Goal: Task Accomplishment & Management: Manage account settings

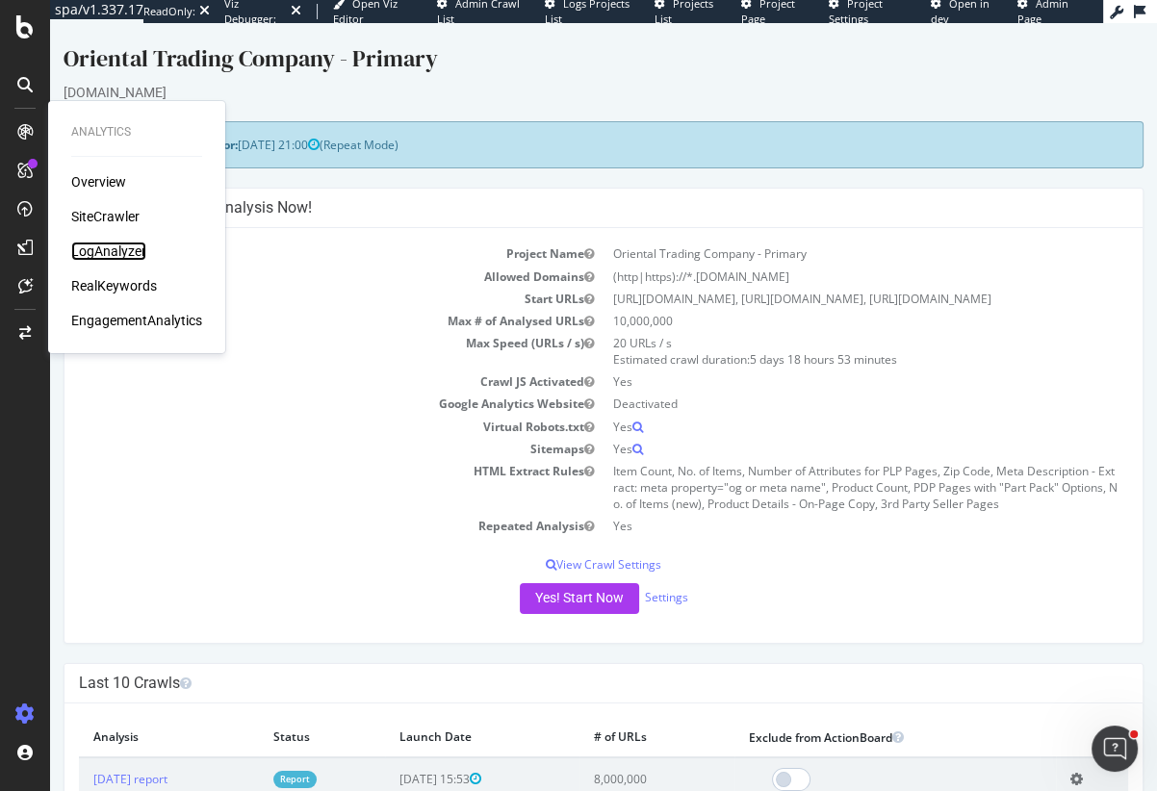
click at [107, 260] on div "LogAnalyzer" at bounding box center [108, 251] width 75 height 19
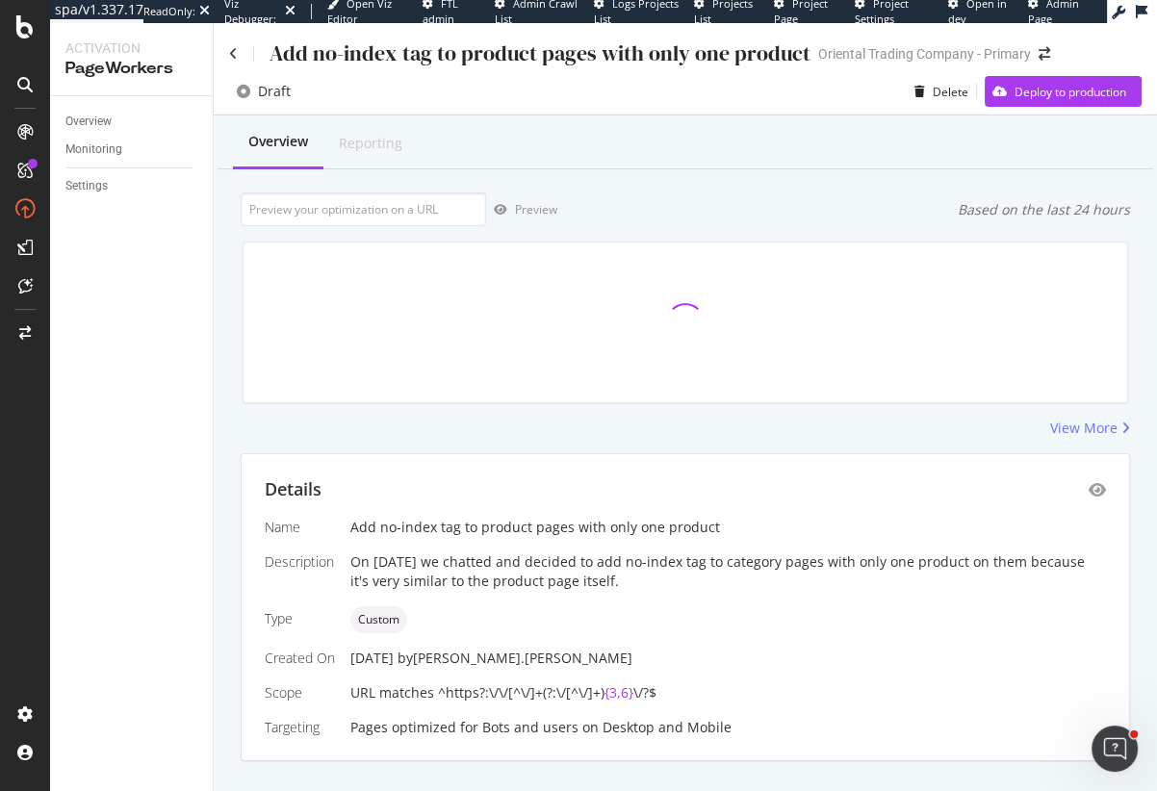
scroll to position [38, 0]
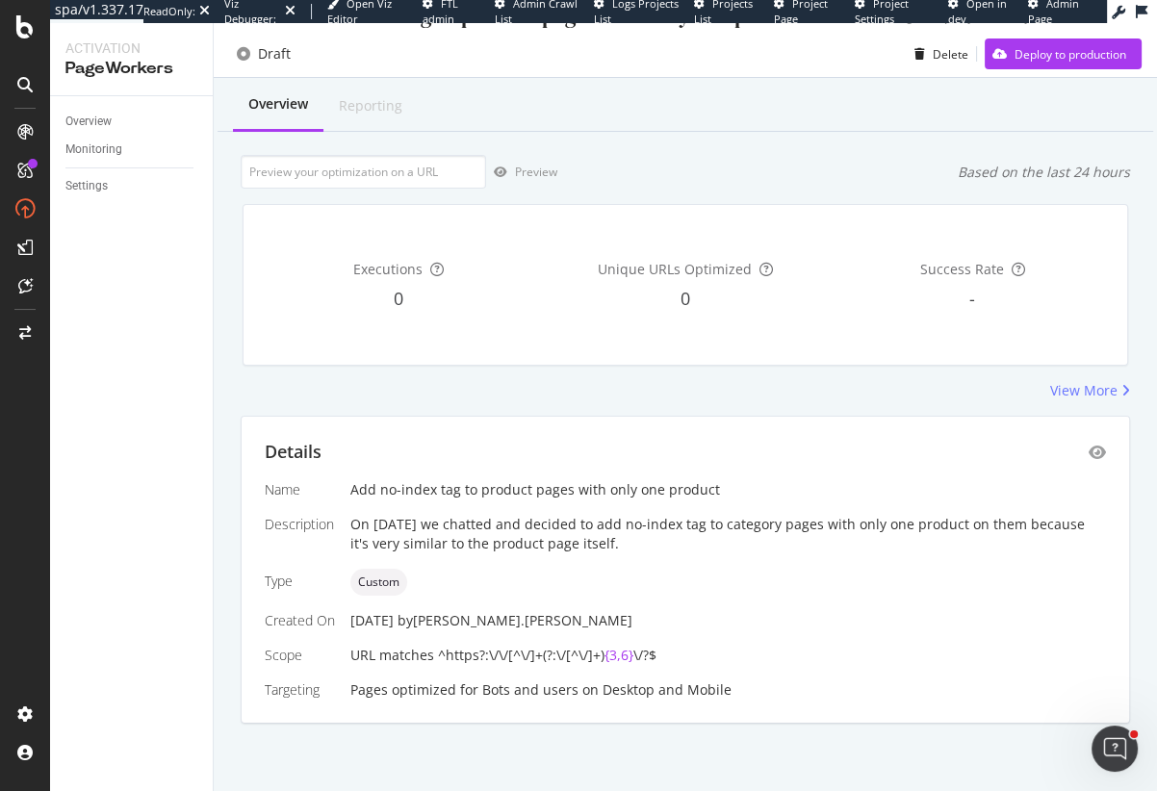
click at [444, 373] on div "Executions 0 Unique URLs Optimized 0 Success Rate -" at bounding box center [685, 285] width 909 height 192
click at [1090, 391] on div "View More" at bounding box center [1083, 390] width 67 height 19
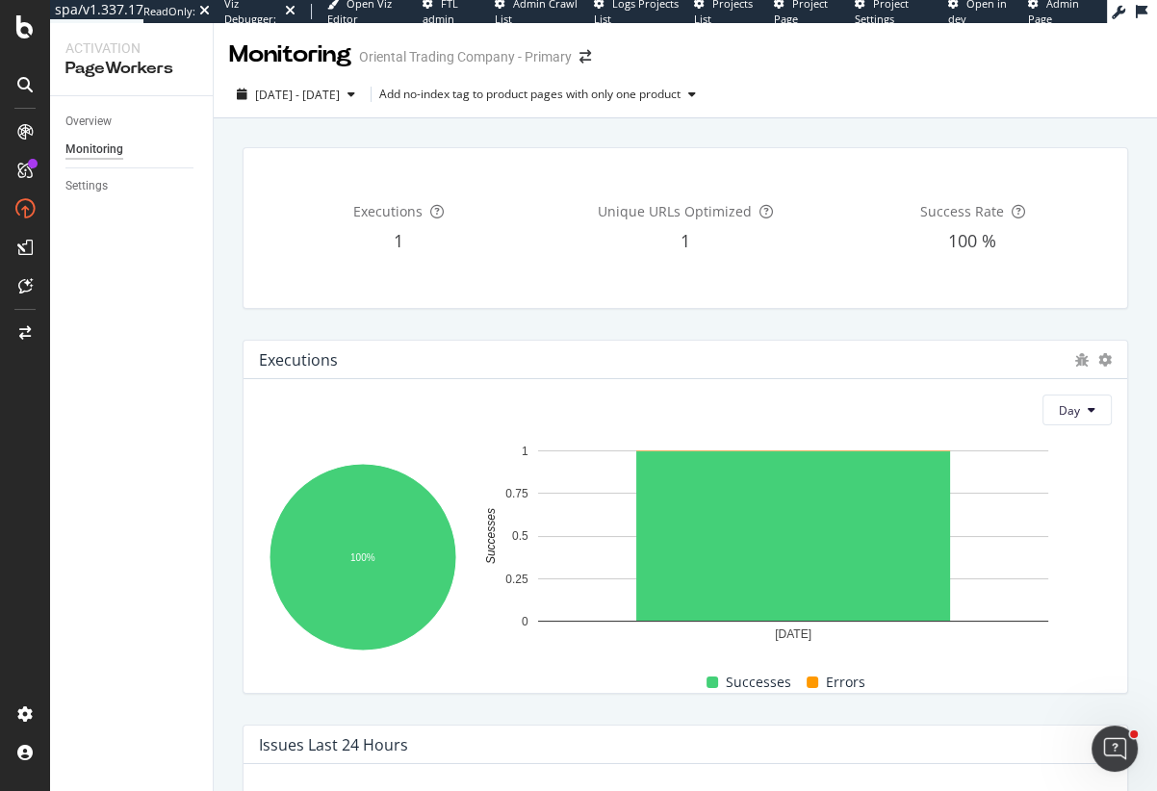
click at [287, 221] on div "Executions" at bounding box center [398, 211] width 279 height 19
click at [83, 123] on div "Overview" at bounding box center [88, 122] width 46 height 20
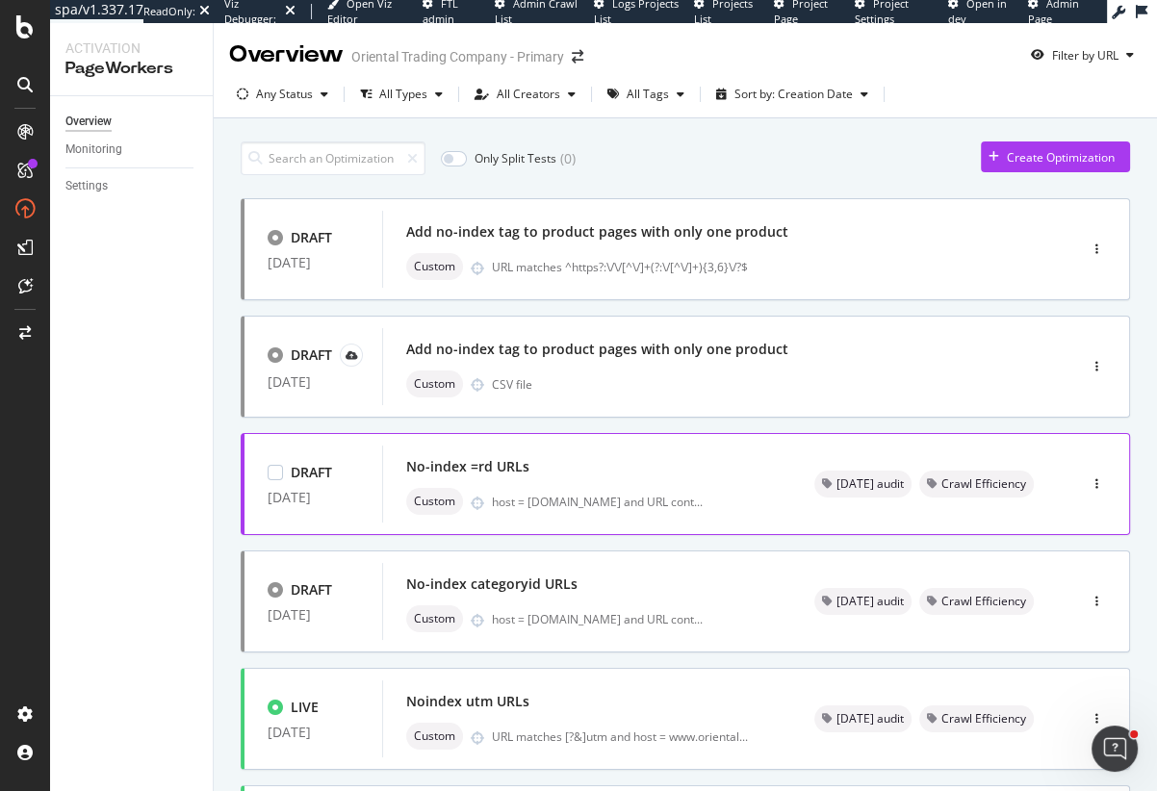
scroll to position [690, 0]
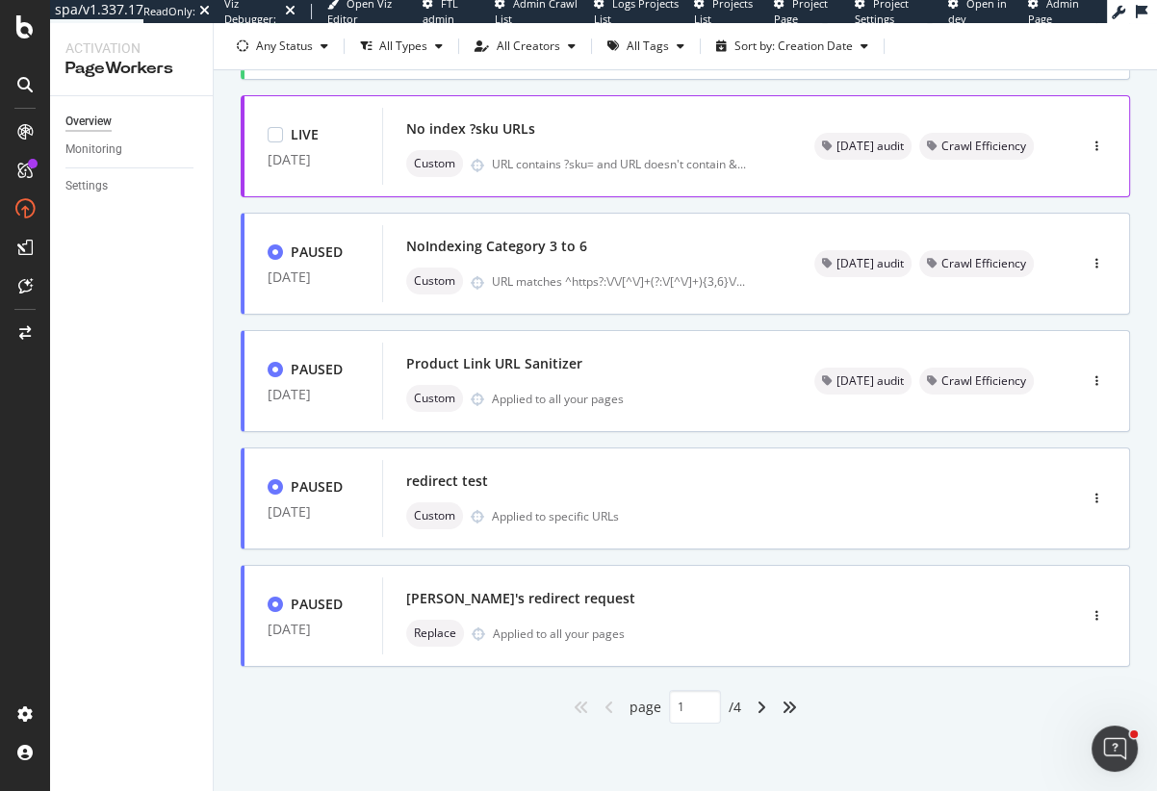
click at [513, 69] on div "Any Status All Types All Creators All Tags Sort by: Creation Date" at bounding box center [685, 50] width 943 height 38
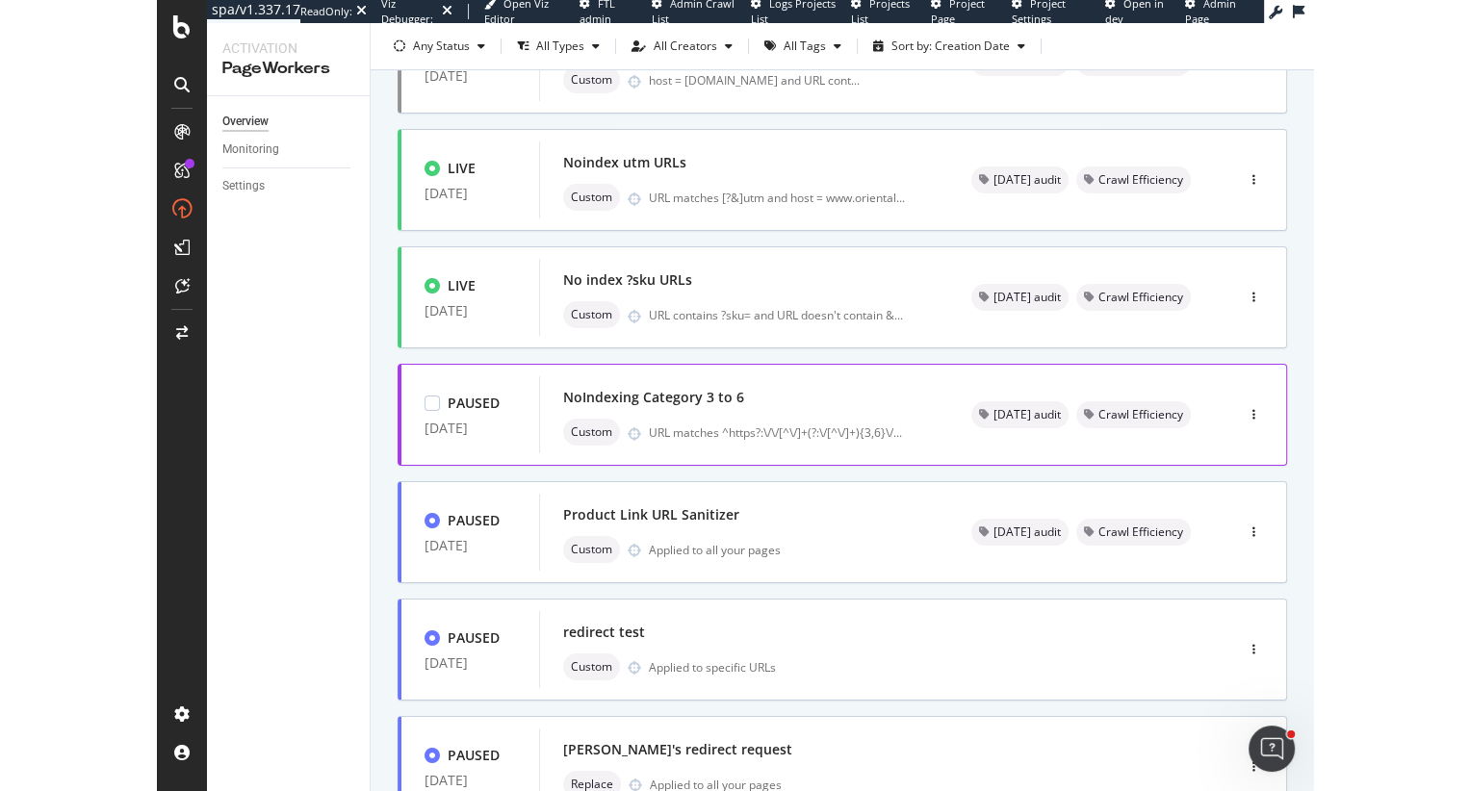
scroll to position [522, 0]
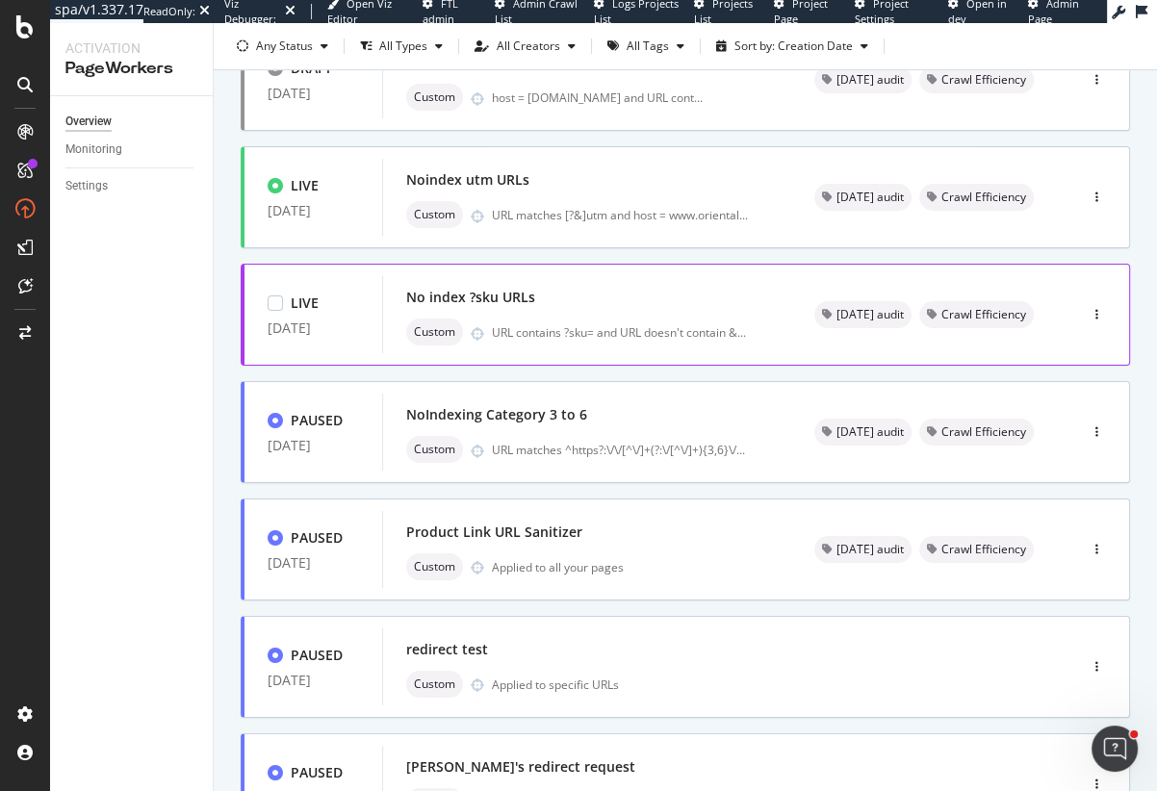
click at [468, 294] on div "No index ?sku URLs" at bounding box center [470, 297] width 129 height 19
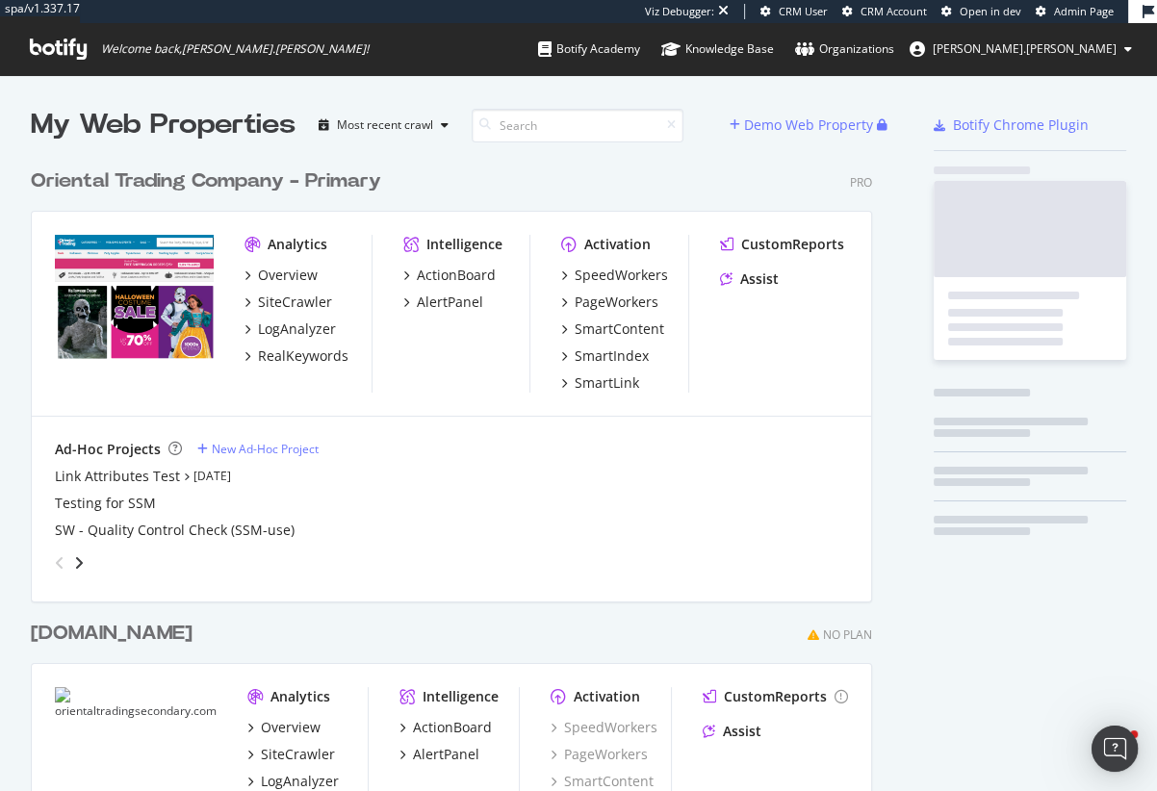
scroll to position [789, 856]
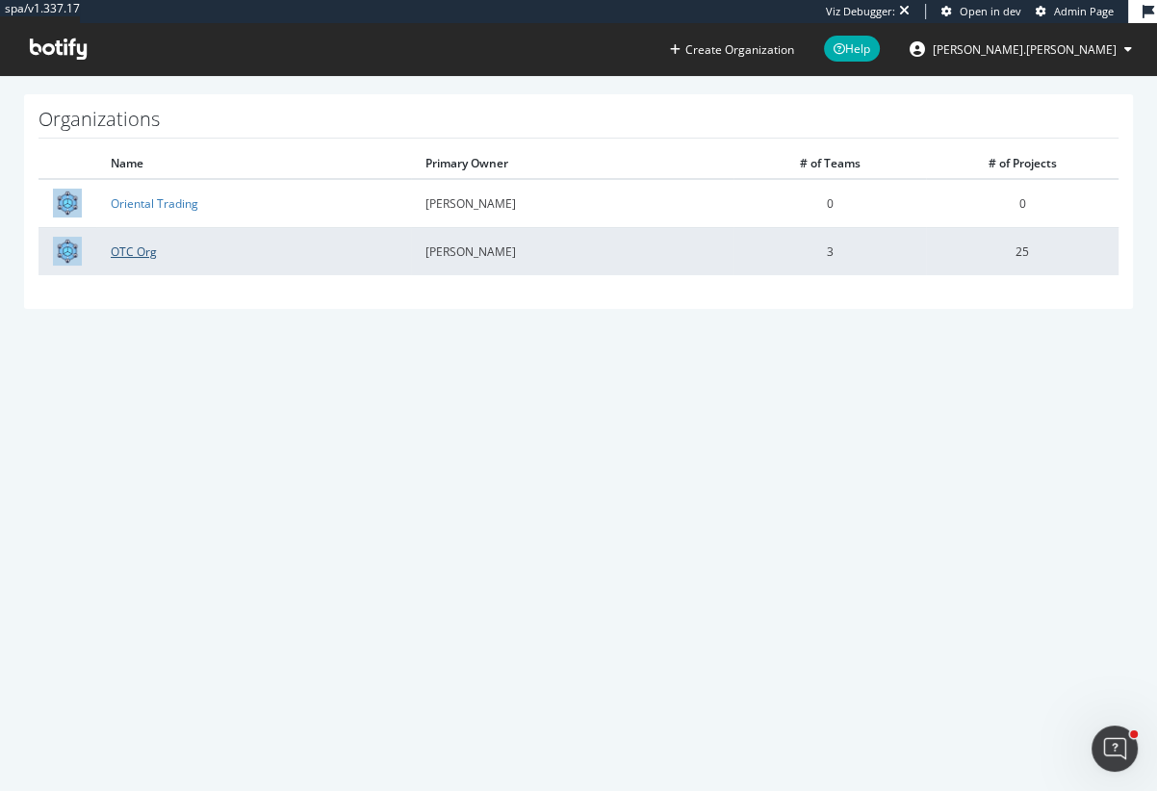
click at [133, 252] on link "OTC Org" at bounding box center [134, 252] width 46 height 16
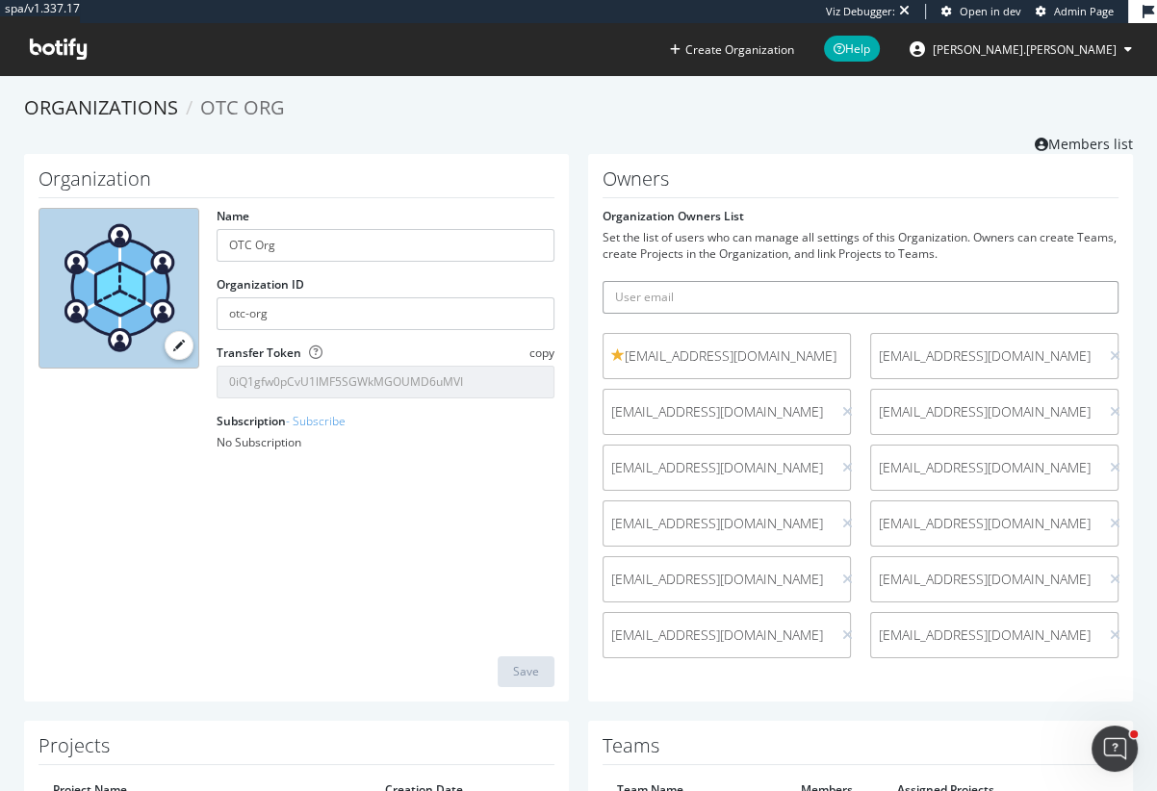
click at [663, 295] on input "text" at bounding box center [861, 297] width 516 height 33
type input "heidi@botify.com"
click at [1086, 281] on button "submit" at bounding box center [1102, 297] width 33 height 33
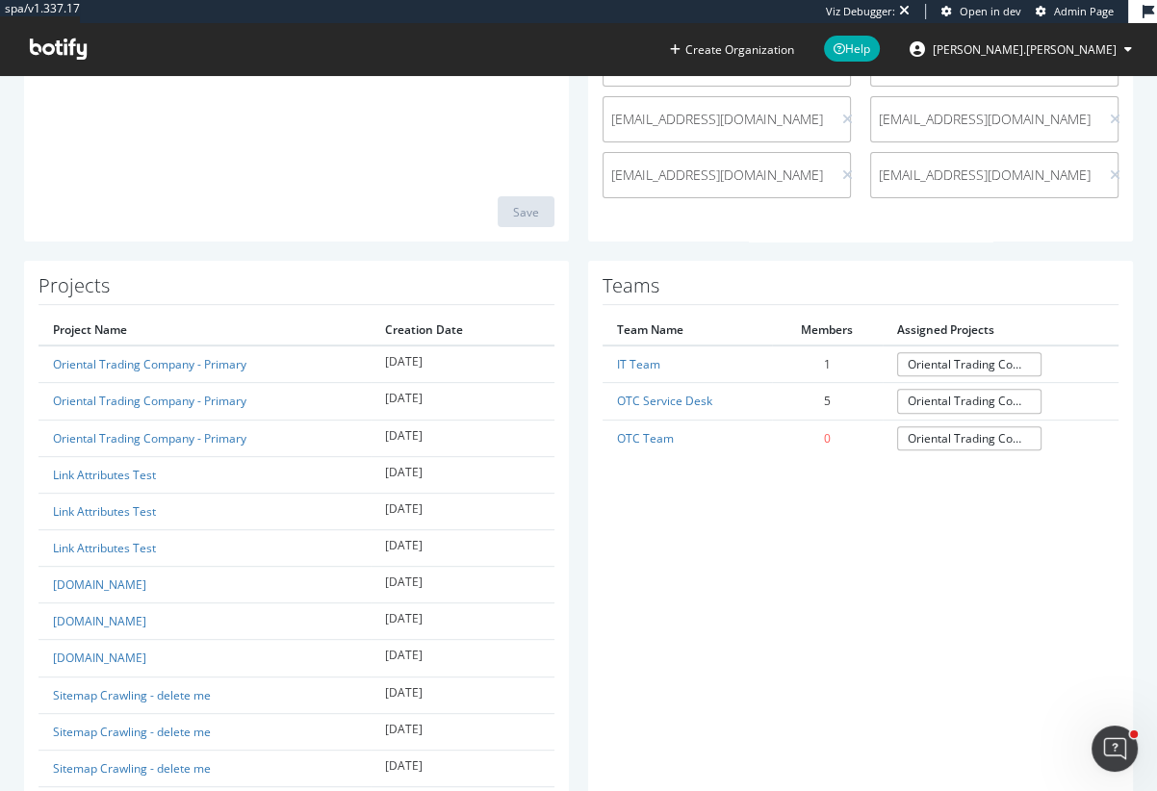
scroll to position [482, 0]
click at [681, 485] on div "Teams Team Name Members Assigned Projects IT Team 1 Oriental Trading Company - …" at bounding box center [860, 788] width 545 height 1056
